Goal: Task Accomplishment & Management: Manage account settings

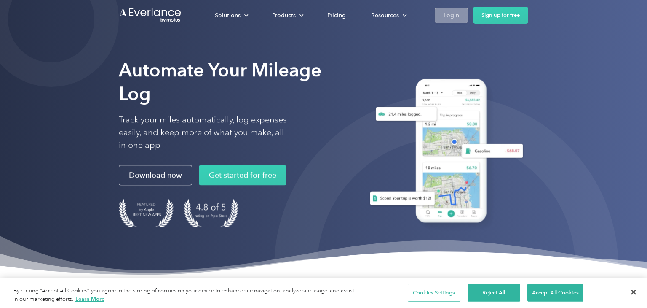
click at [449, 20] on link "Login" at bounding box center [451, 16] width 33 height 16
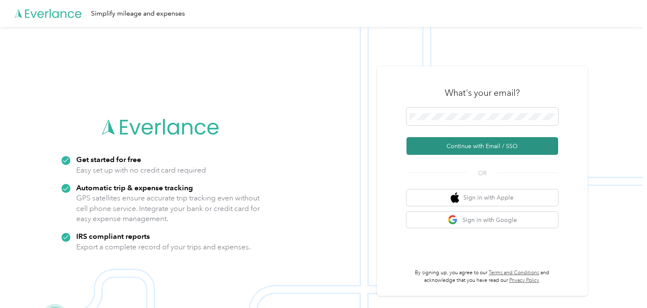
click at [491, 145] on button "Continue with Email / SSO" at bounding box center [483, 146] width 152 height 18
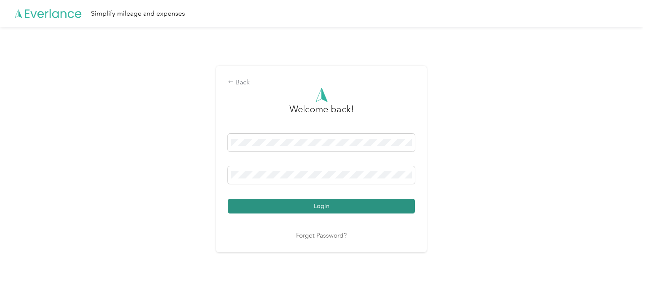
click at [333, 206] on button "Login" at bounding box center [321, 206] width 187 height 15
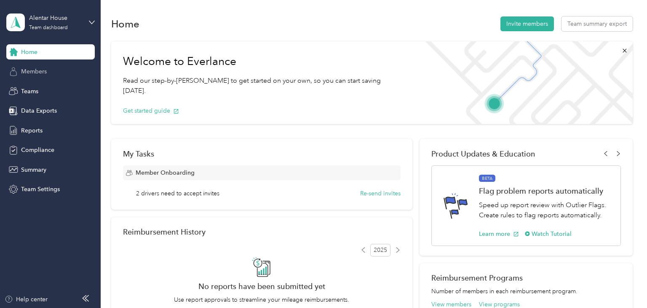
click at [38, 72] on span "Members" at bounding box center [34, 71] width 26 height 9
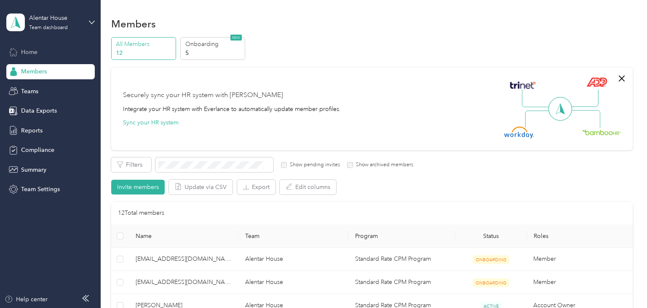
click at [33, 52] on span "Home" at bounding box center [29, 52] width 16 height 9
